Goal: Communication & Community: Answer question/provide support

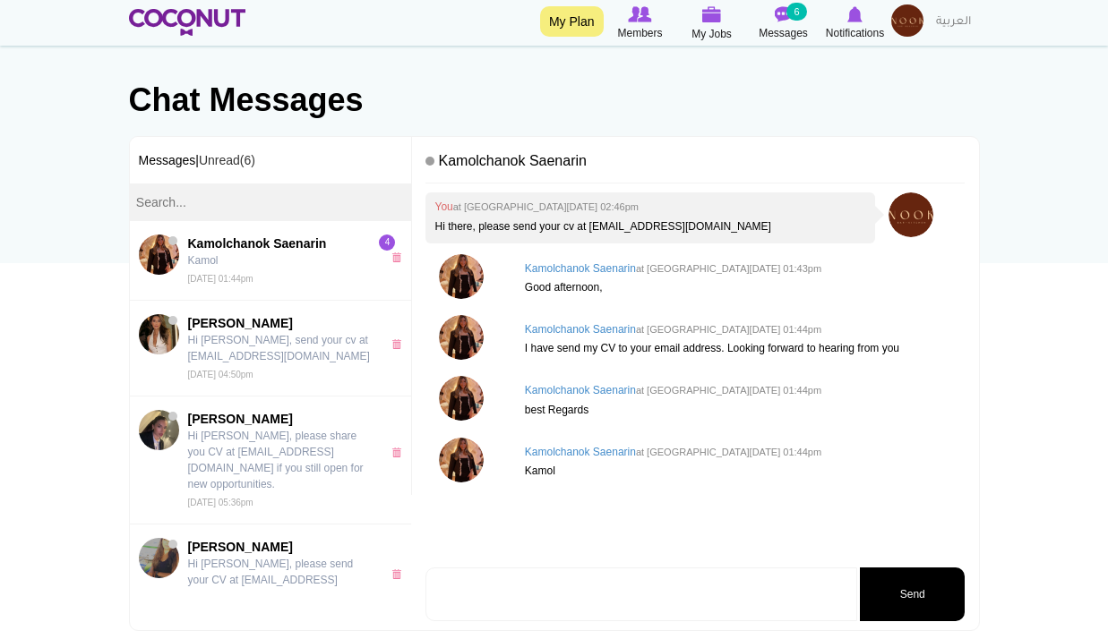
scroll to position [179, 0]
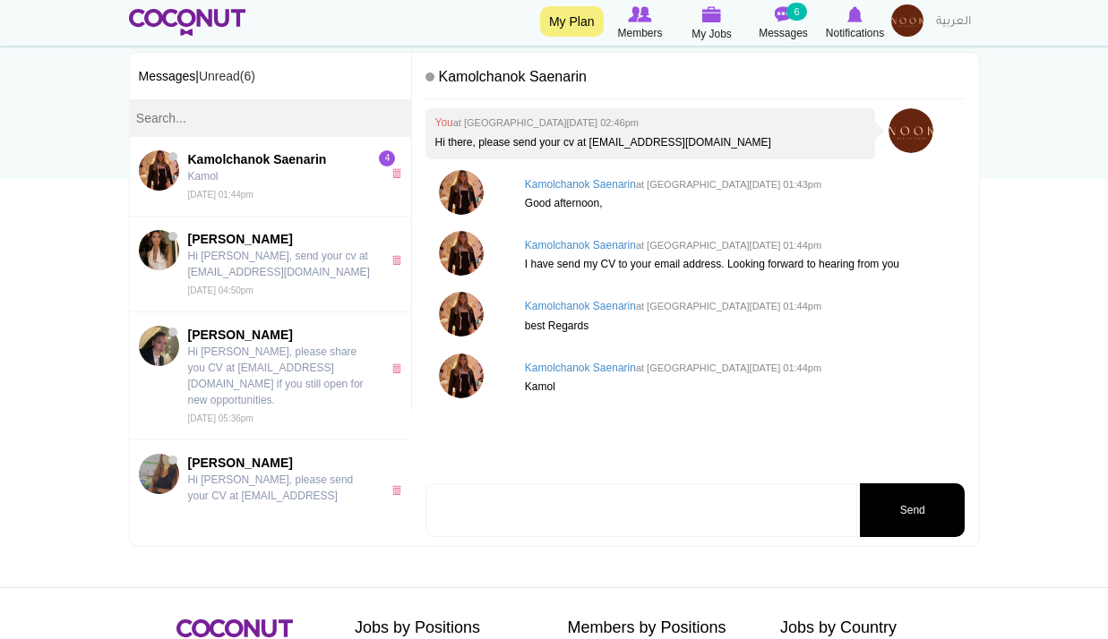
click at [701, 522] on textarea at bounding box center [641, 511] width 432 height 54
type textarea "Let me know tomorrow what time you would be free for interview please."
click at [913, 511] on button "Send" at bounding box center [912, 511] width 105 height 54
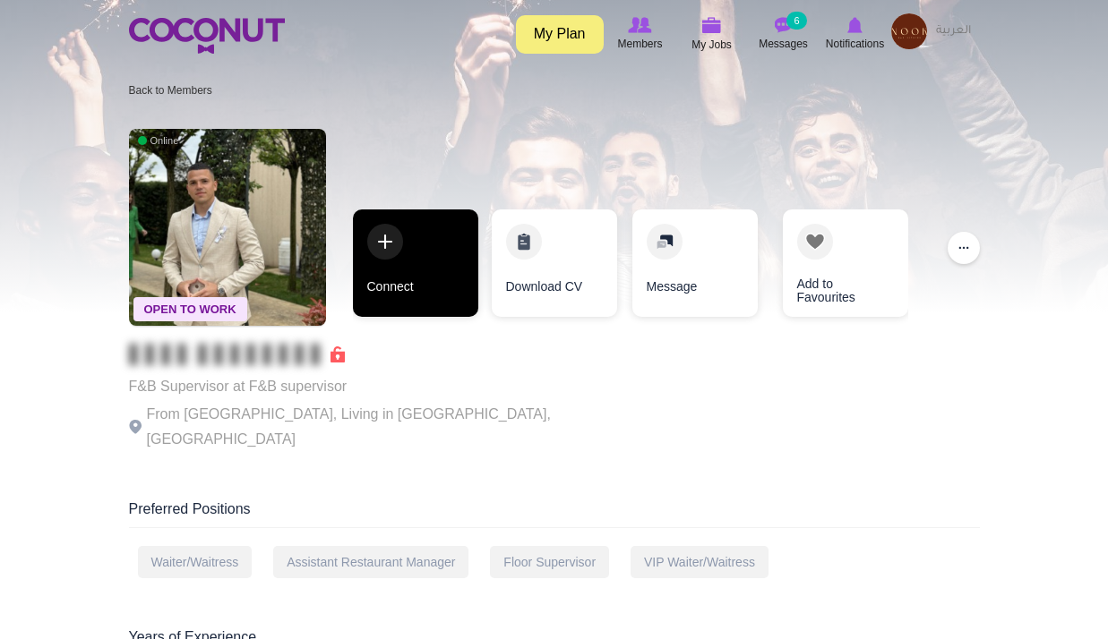
click at [444, 282] on link "Connect" at bounding box center [415, 263] width 125 height 107
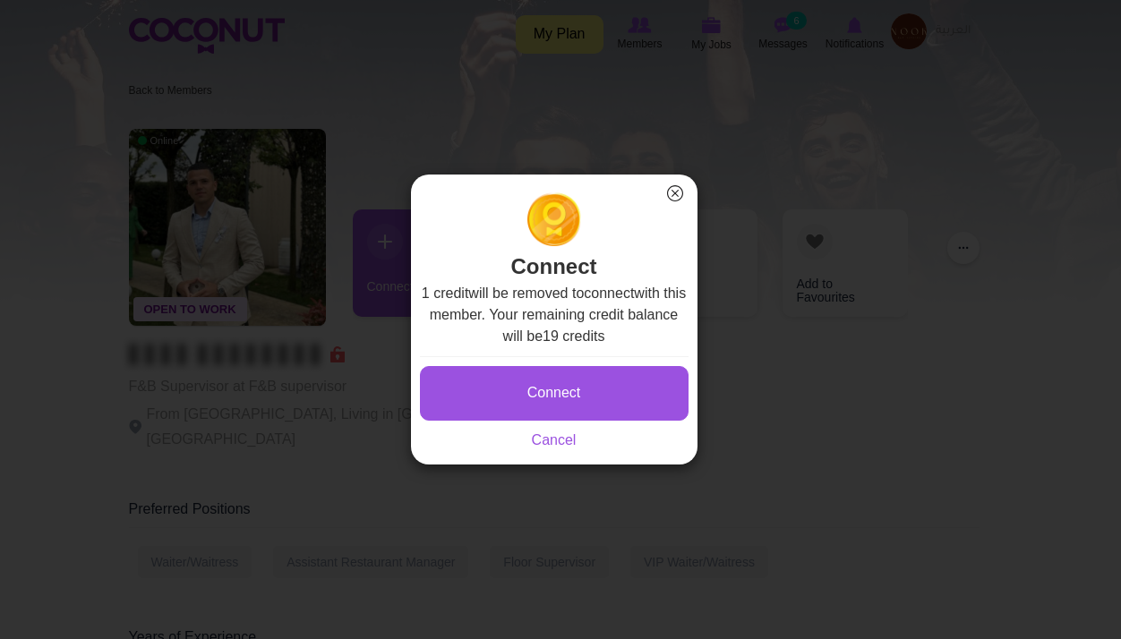
click at [683, 199] on div "Connect × Connect 1 credit will be removed to connect with this member. Your re…" at bounding box center [554, 320] width 287 height 290
drag, startPoint x: 683, startPoint y: 199, endPoint x: 673, endPoint y: 193, distance: 11.2
click at [676, 196] on button "×" at bounding box center [675, 193] width 23 height 23
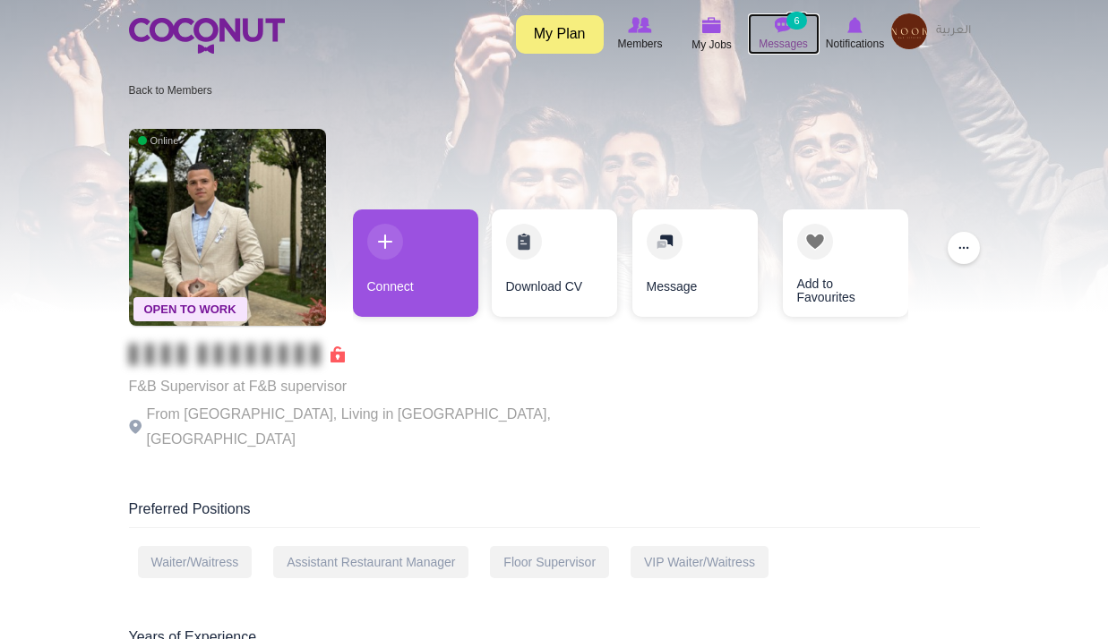
click at [786, 29] on img at bounding box center [784, 25] width 18 height 16
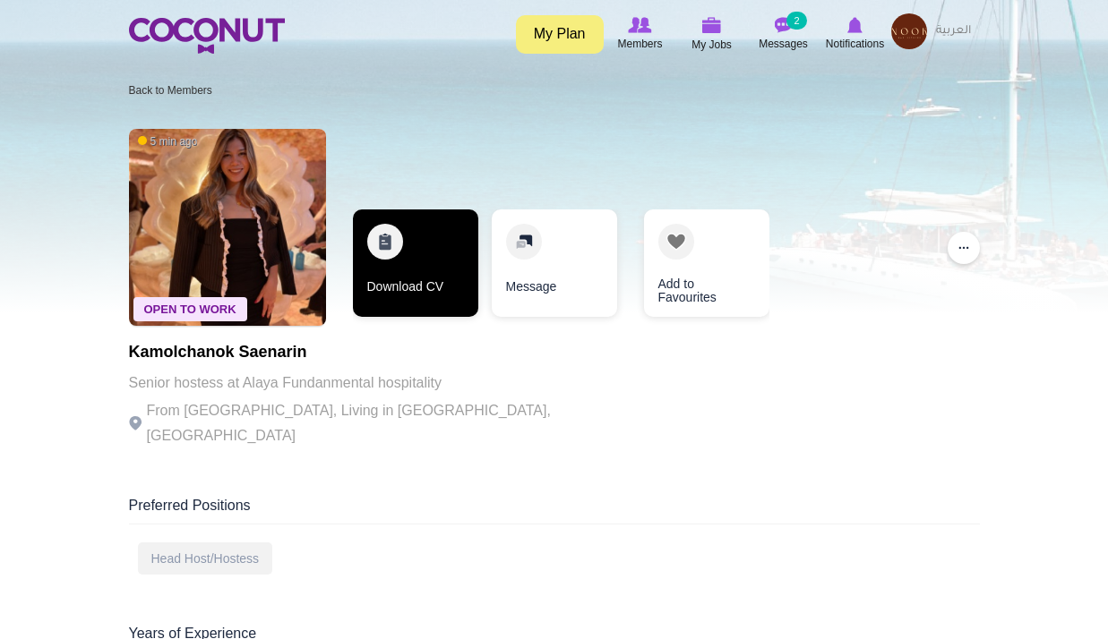
click at [407, 264] on link "Download CV" at bounding box center [415, 263] width 125 height 107
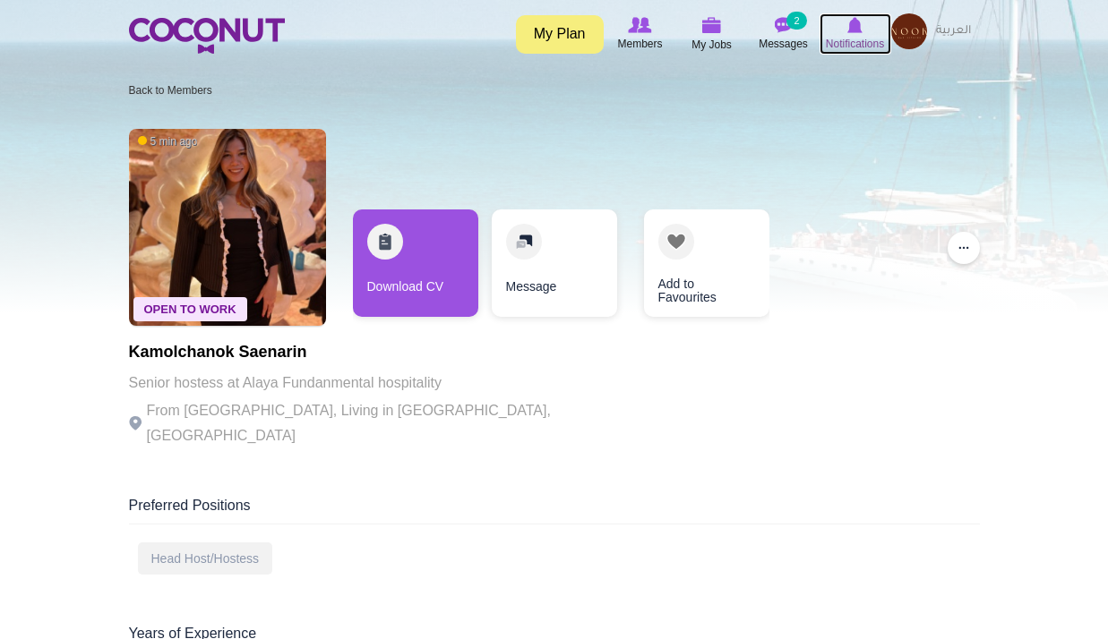
click at [858, 30] on img at bounding box center [854, 25] width 15 height 16
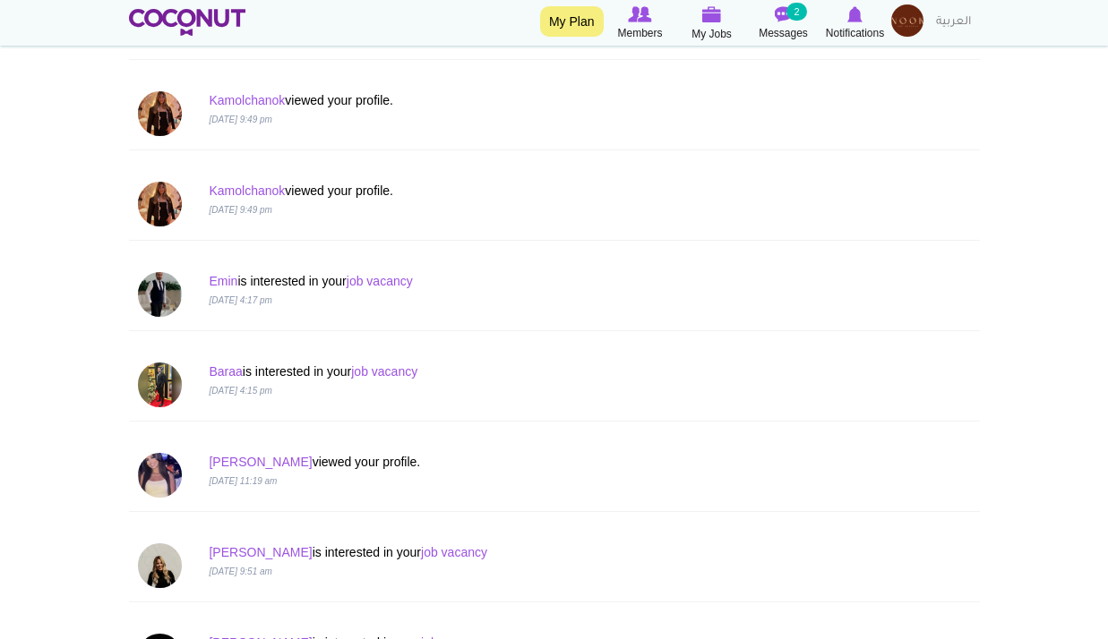
scroll to position [358, 0]
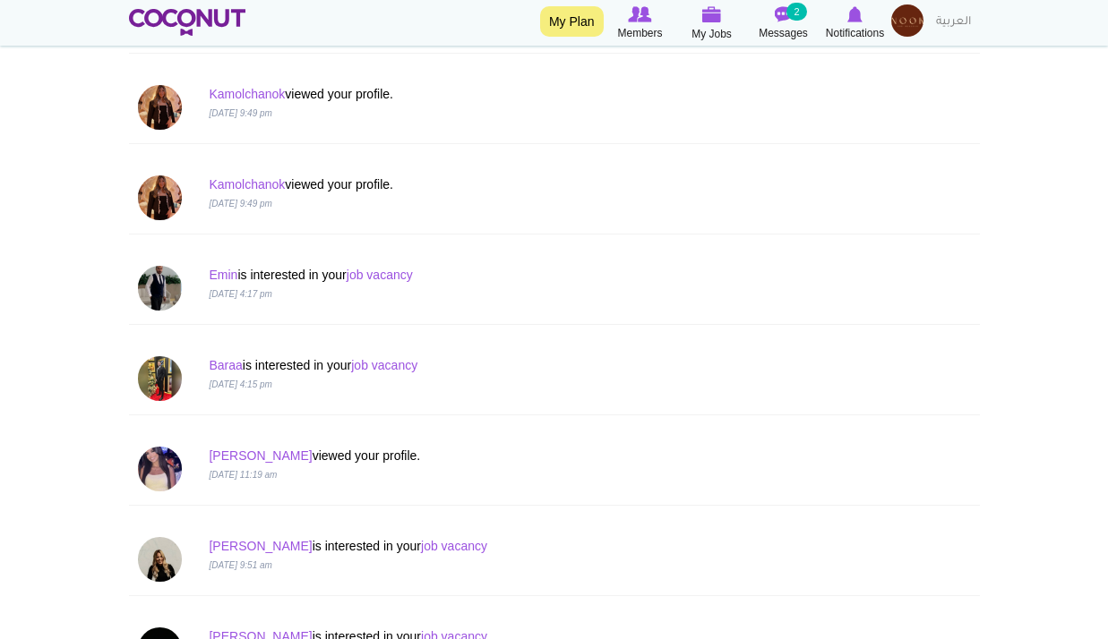
click at [898, 22] on img at bounding box center [907, 20] width 32 height 32
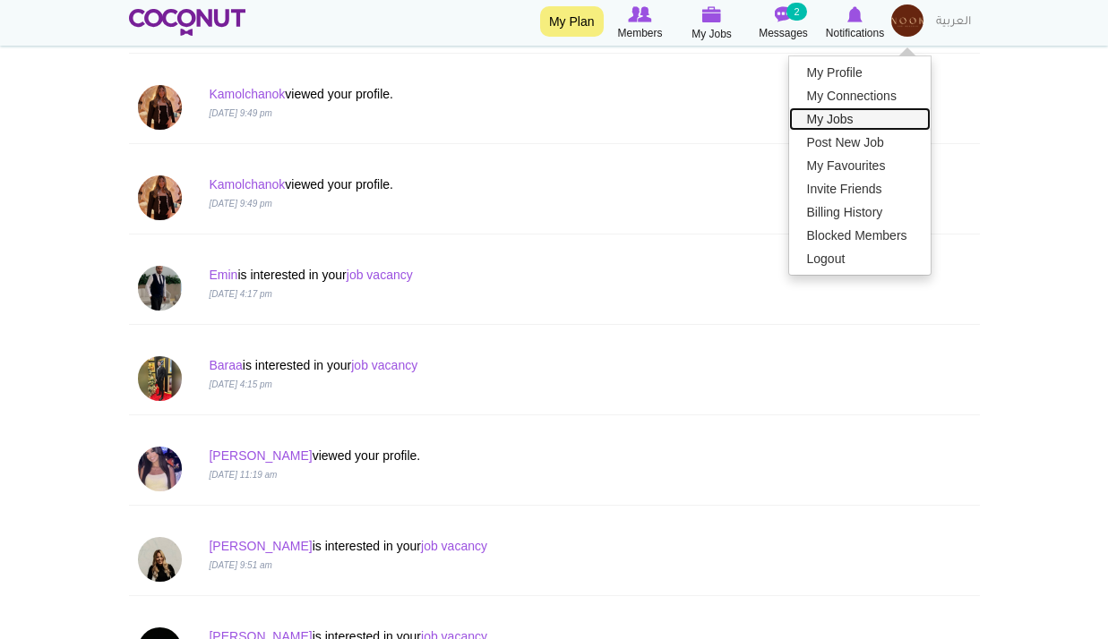
click at [839, 109] on link "My Jobs" at bounding box center [859, 118] width 141 height 23
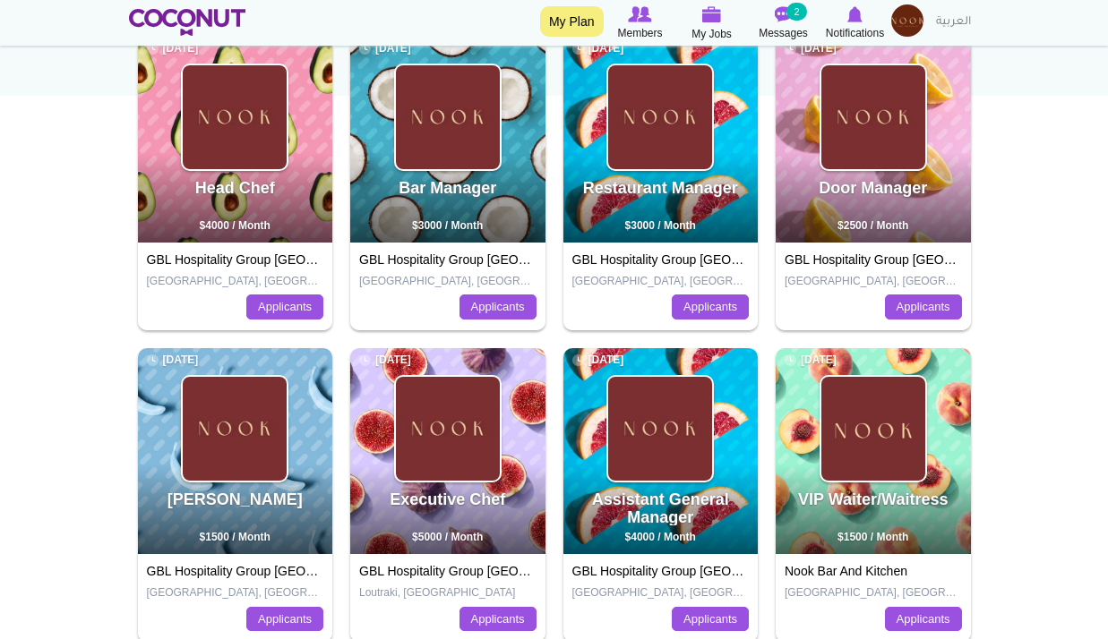
scroll to position [269, 0]
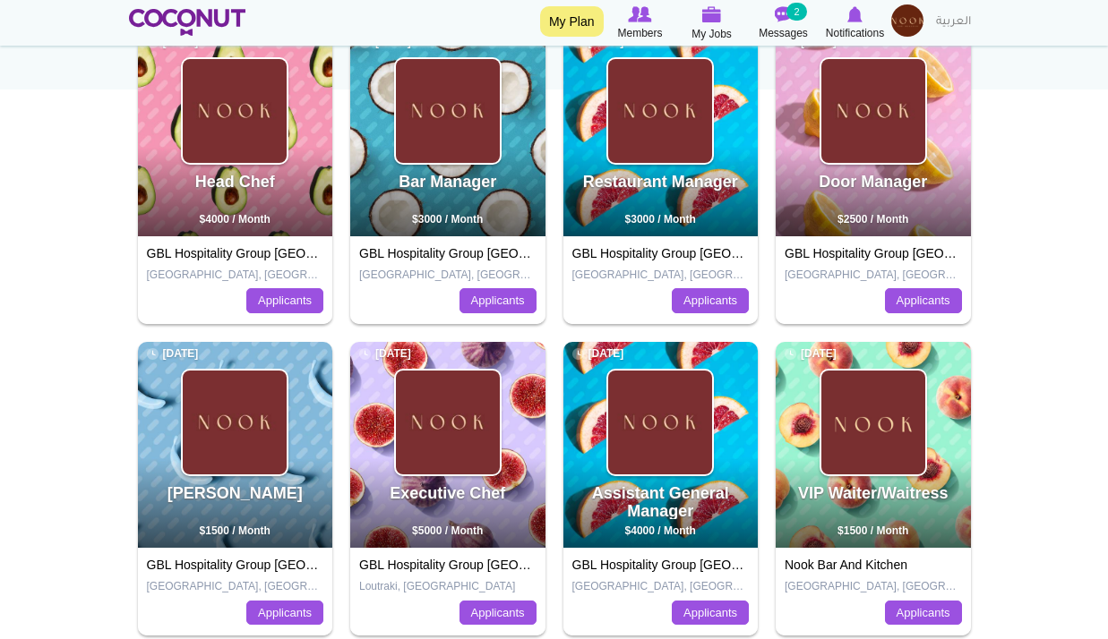
click at [908, 20] on img at bounding box center [907, 20] width 32 height 32
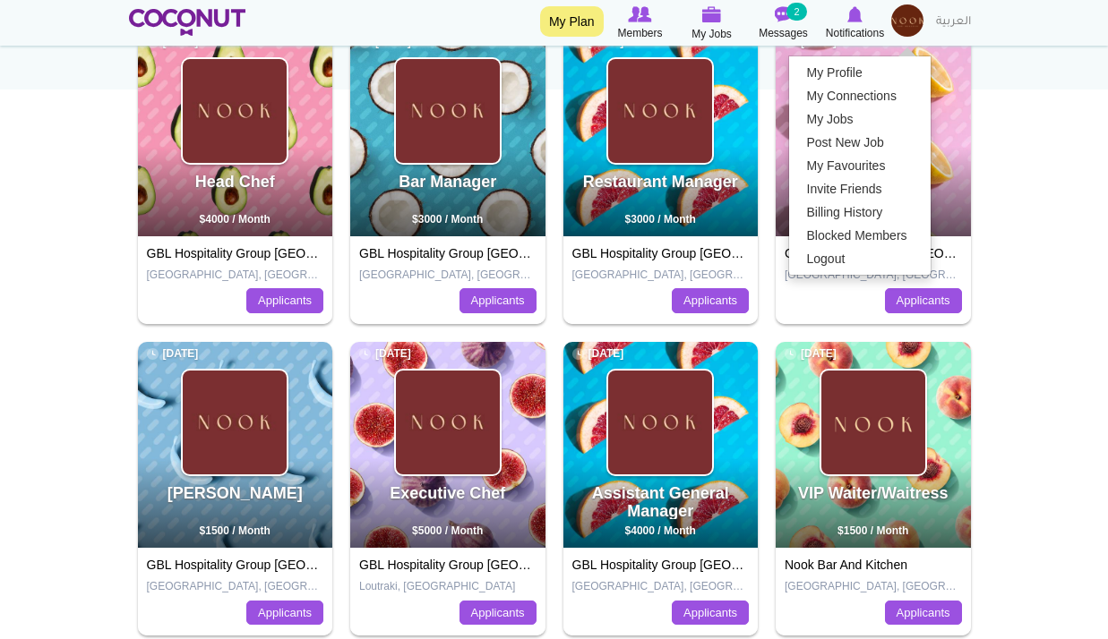
click at [1059, 293] on body "Toggle navigation My Plan Members My Jobs Post a Job Messages 2 Notifications M…" at bounding box center [554, 543] width 1108 height 1625
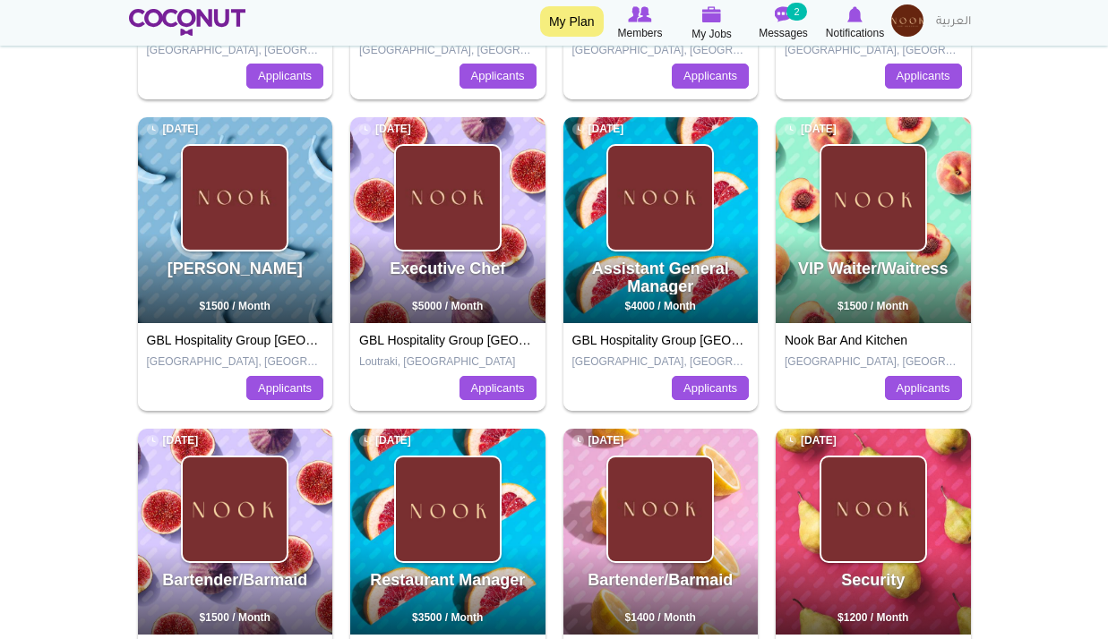
scroll to position [537, 0]
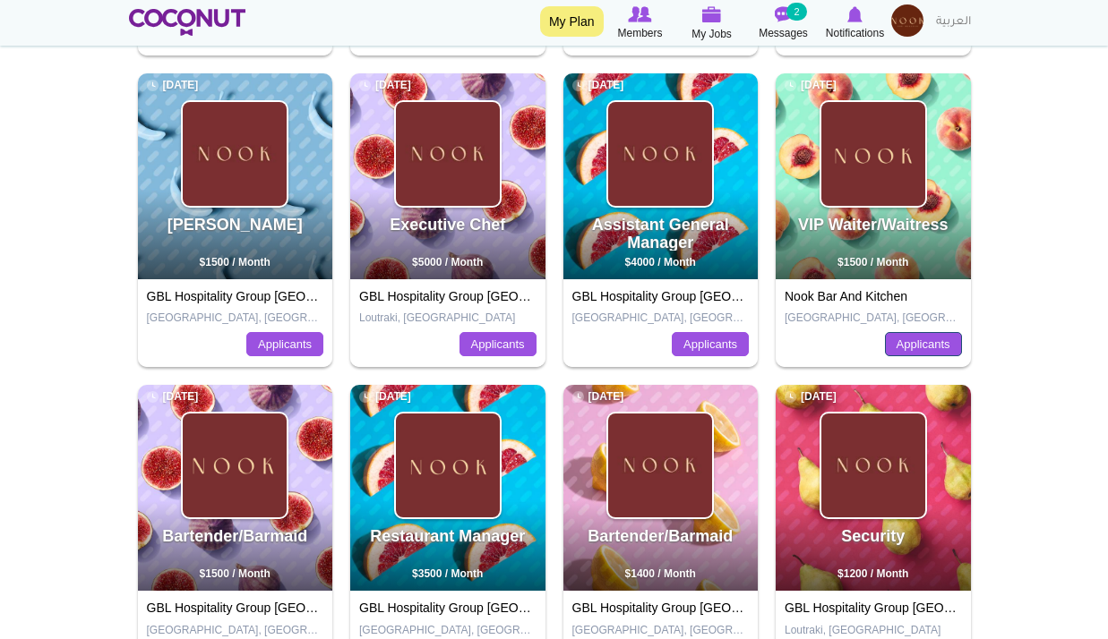
click at [935, 348] on link "Applicants" at bounding box center [923, 344] width 77 height 25
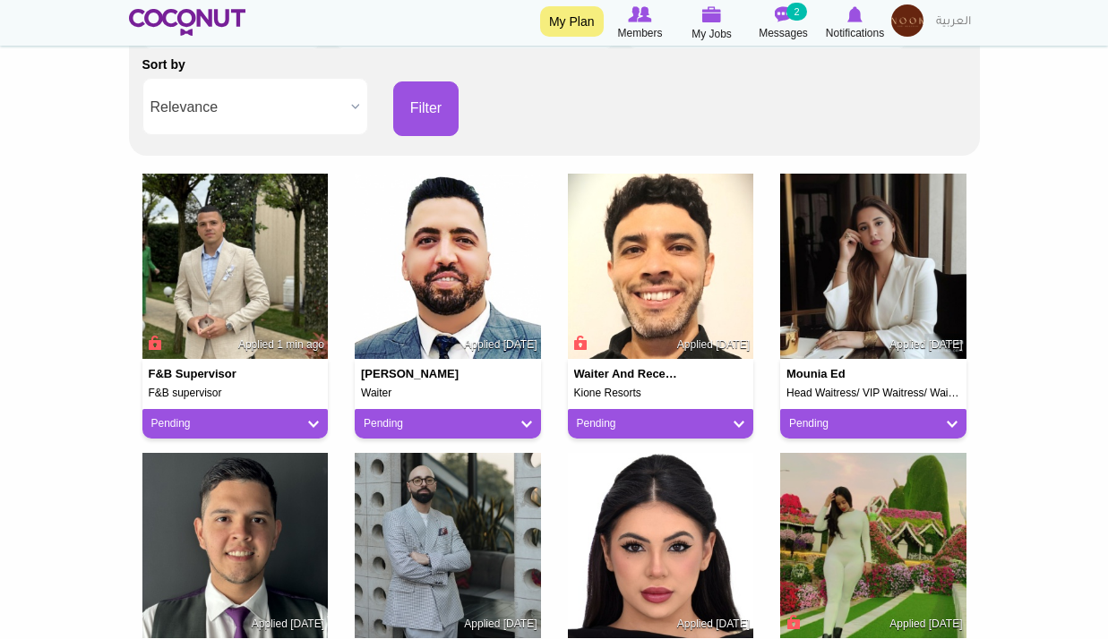
scroll to position [358, 0]
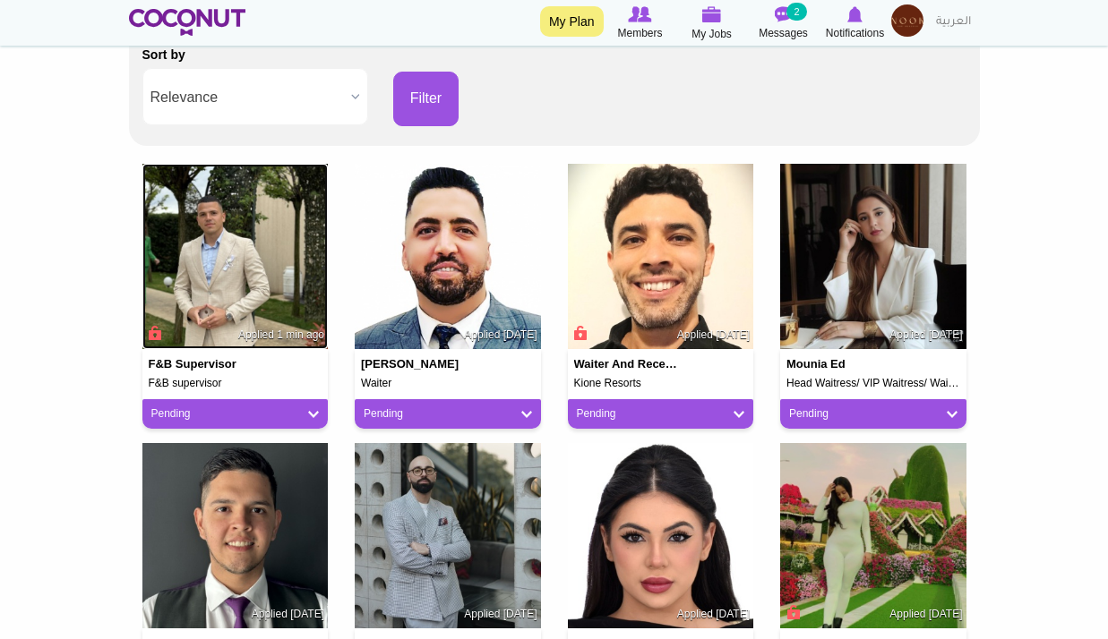
click at [222, 298] on img at bounding box center [235, 257] width 186 height 186
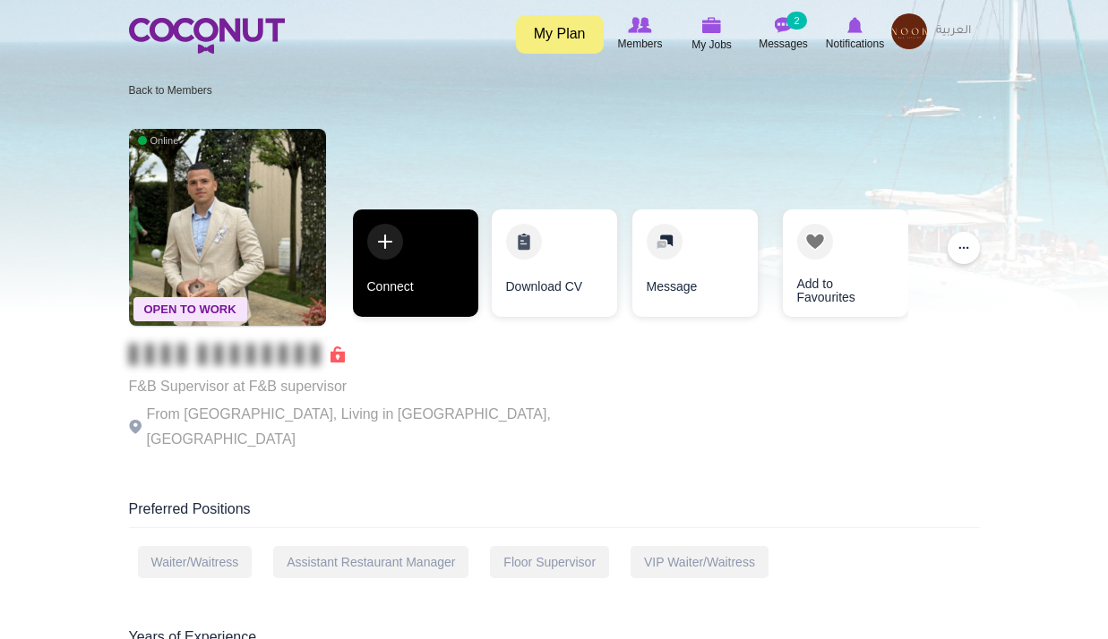
click at [436, 297] on link "Connect" at bounding box center [415, 263] width 125 height 107
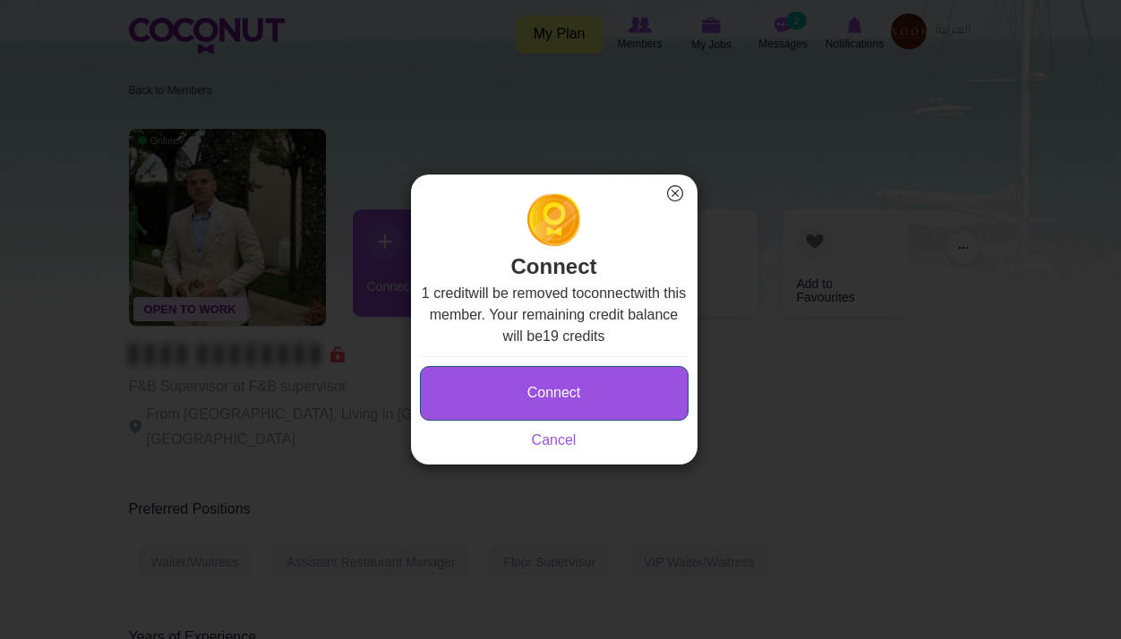
click at [578, 381] on button "Connect" at bounding box center [554, 393] width 269 height 55
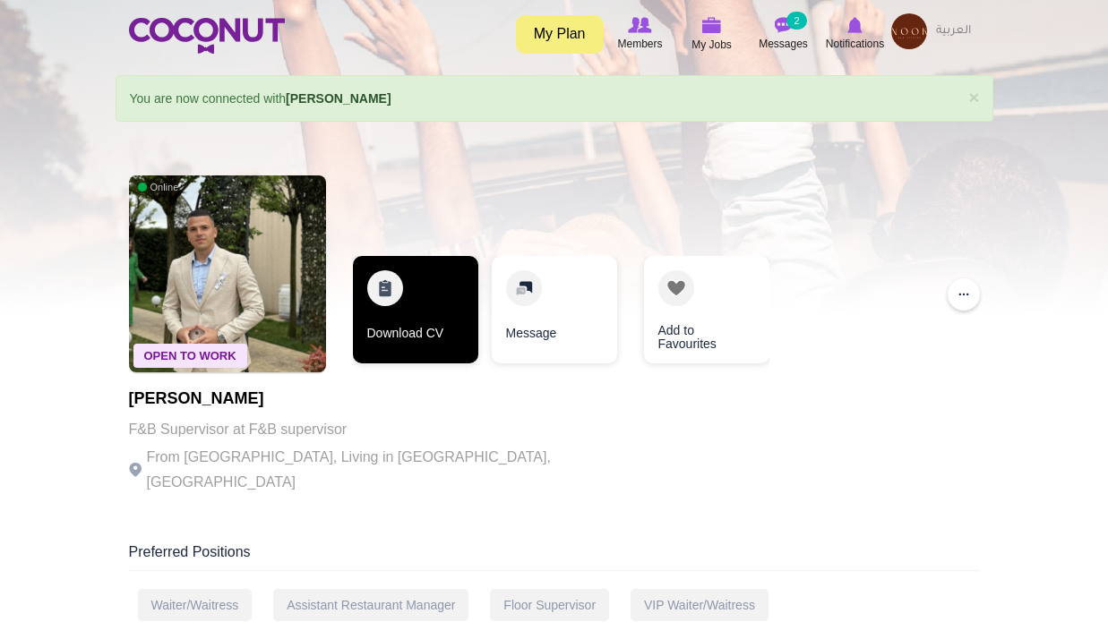
click at [396, 323] on link "Download CV" at bounding box center [415, 309] width 125 height 107
